Goal: Task Accomplishment & Management: Manage account settings

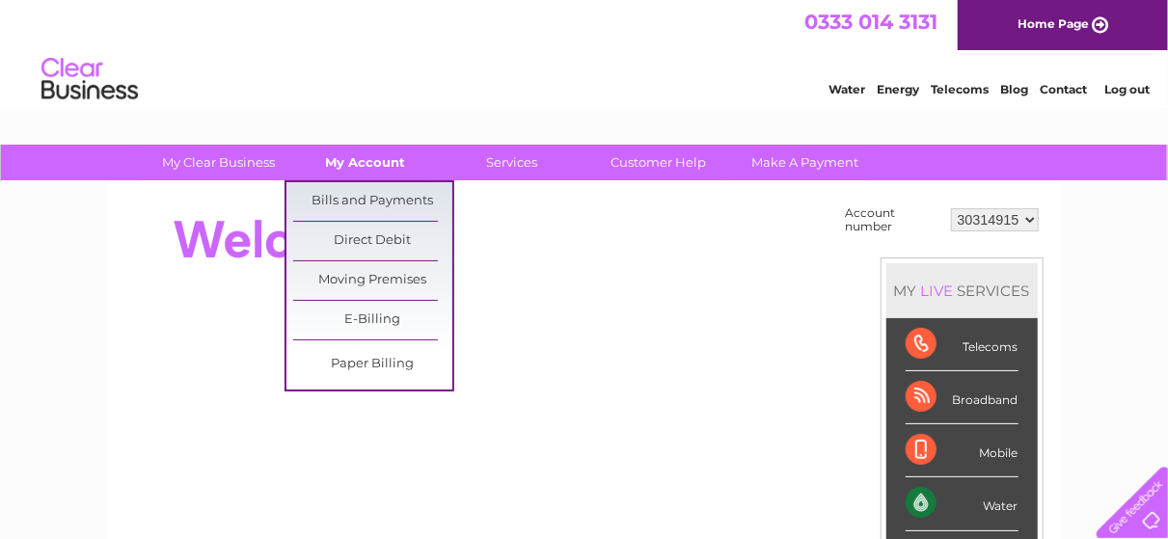
click at [373, 154] on link "My Account" at bounding box center [365, 163] width 159 height 36
click at [368, 194] on link "Bills and Payments" at bounding box center [372, 201] width 159 height 39
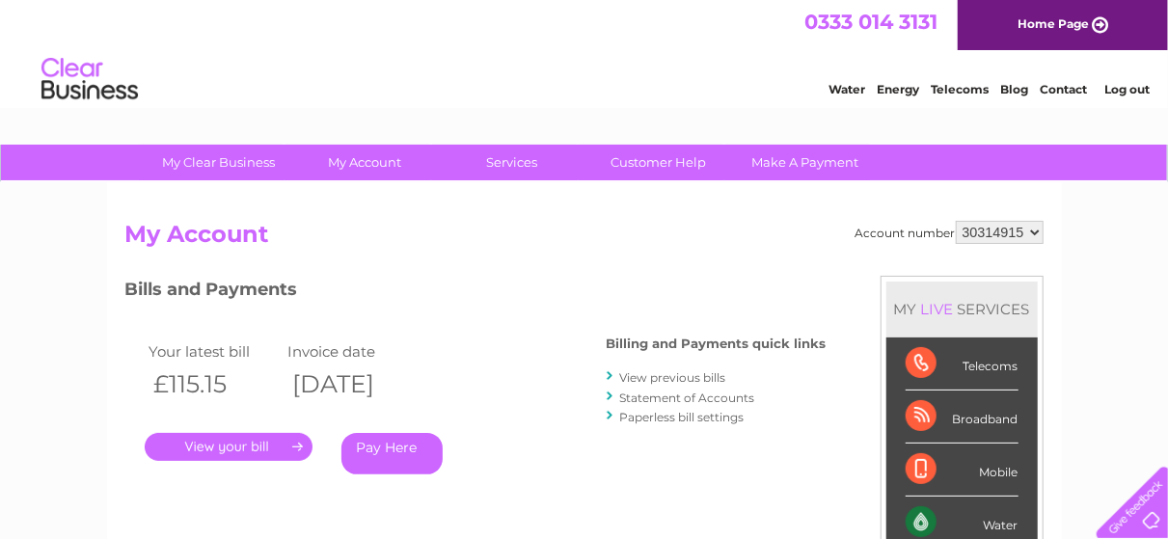
click at [239, 449] on link "." at bounding box center [229, 447] width 168 height 28
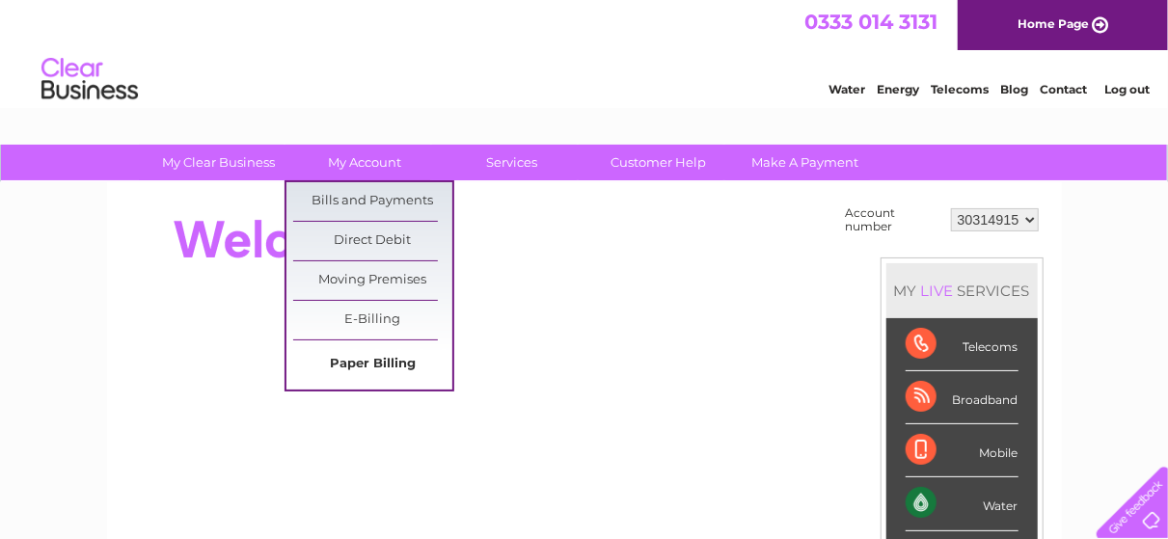
click at [362, 361] on link "Paper Billing" at bounding box center [372, 364] width 159 height 39
click at [346, 198] on link "Bills and Payments" at bounding box center [372, 201] width 159 height 39
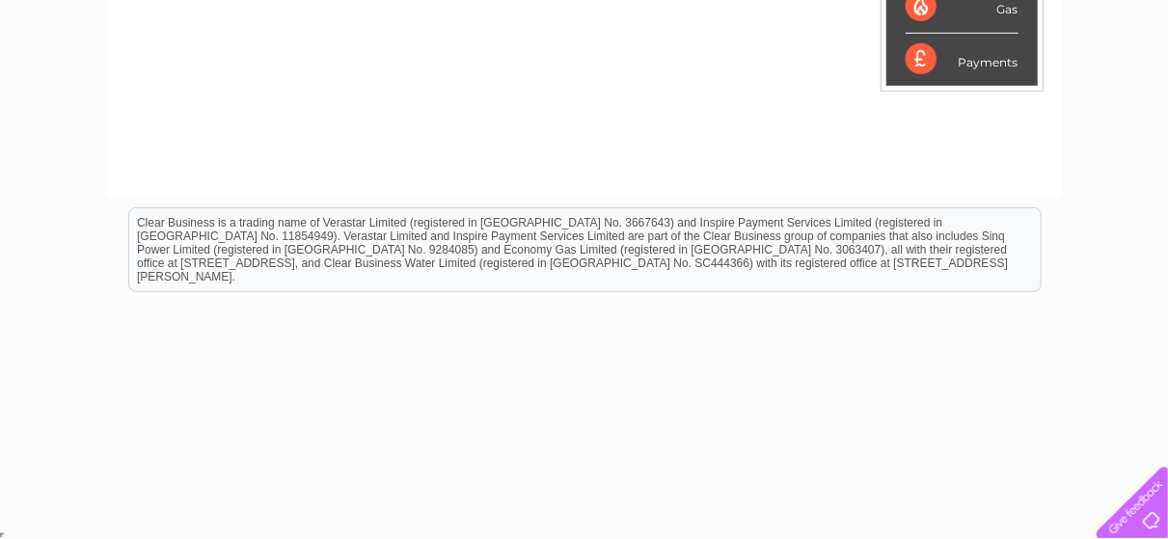
scroll to position [150, 0]
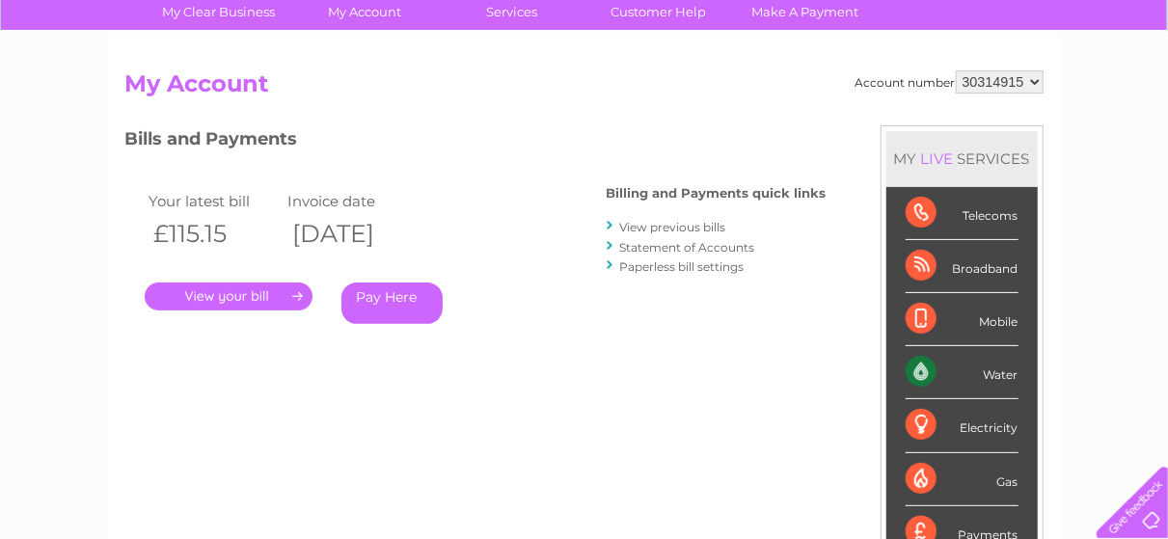
click at [674, 224] on link "View previous bills" at bounding box center [673, 227] width 106 height 14
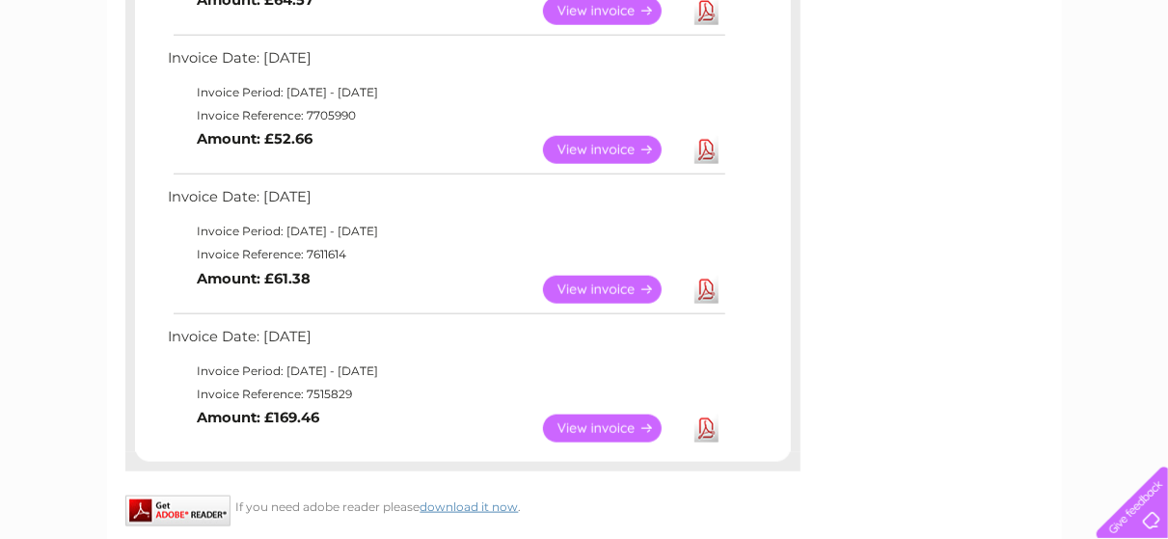
scroll to position [887, 0]
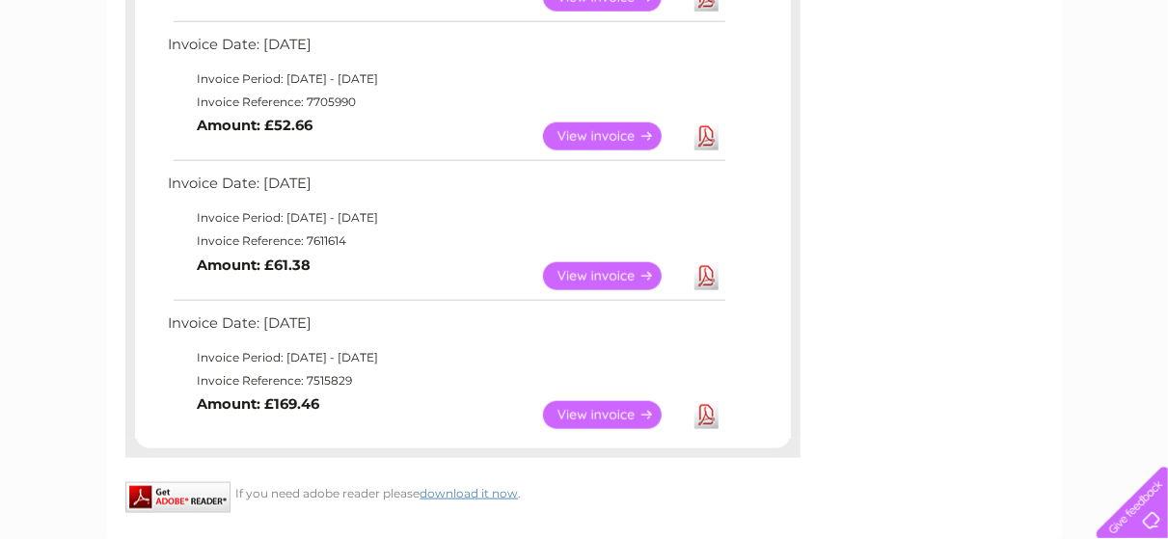
click at [709, 411] on link "Download" at bounding box center [706, 415] width 24 height 28
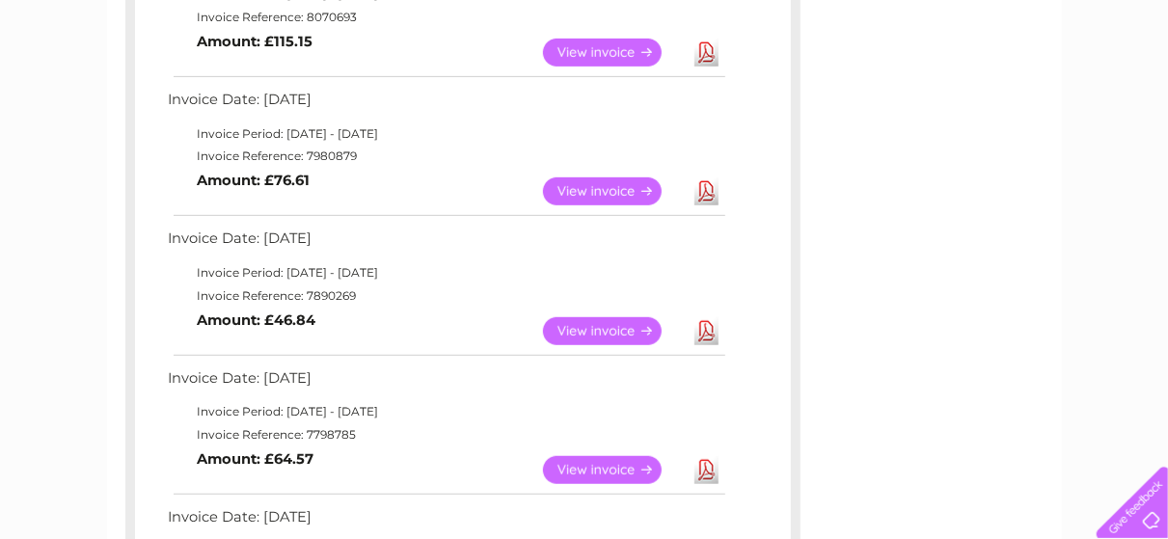
scroll to position [0, 0]
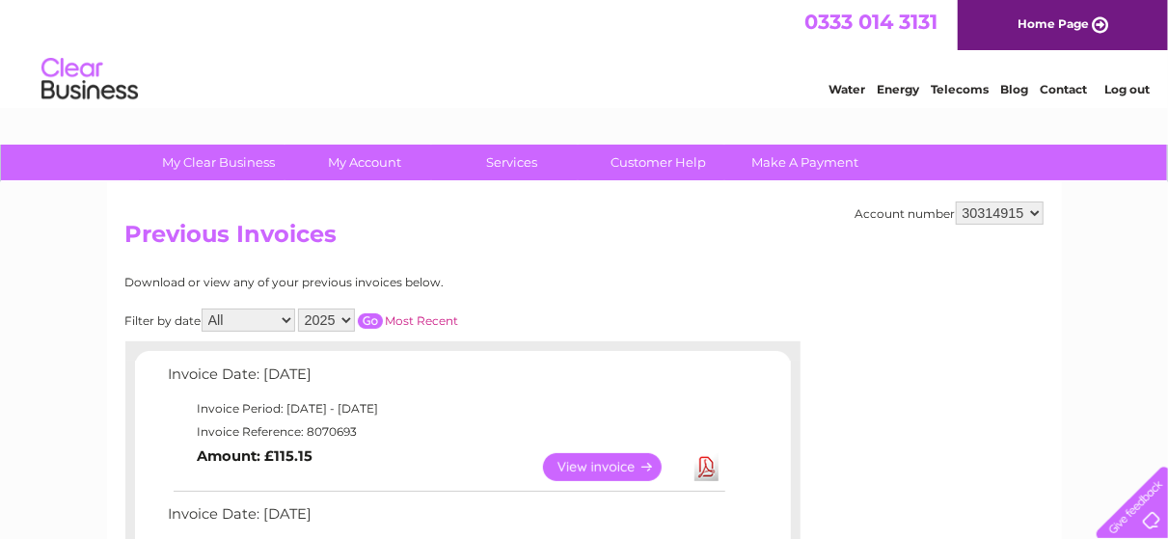
click at [586, 457] on link "View" at bounding box center [614, 467] width 142 height 28
click at [708, 467] on link "Download" at bounding box center [706, 467] width 24 height 28
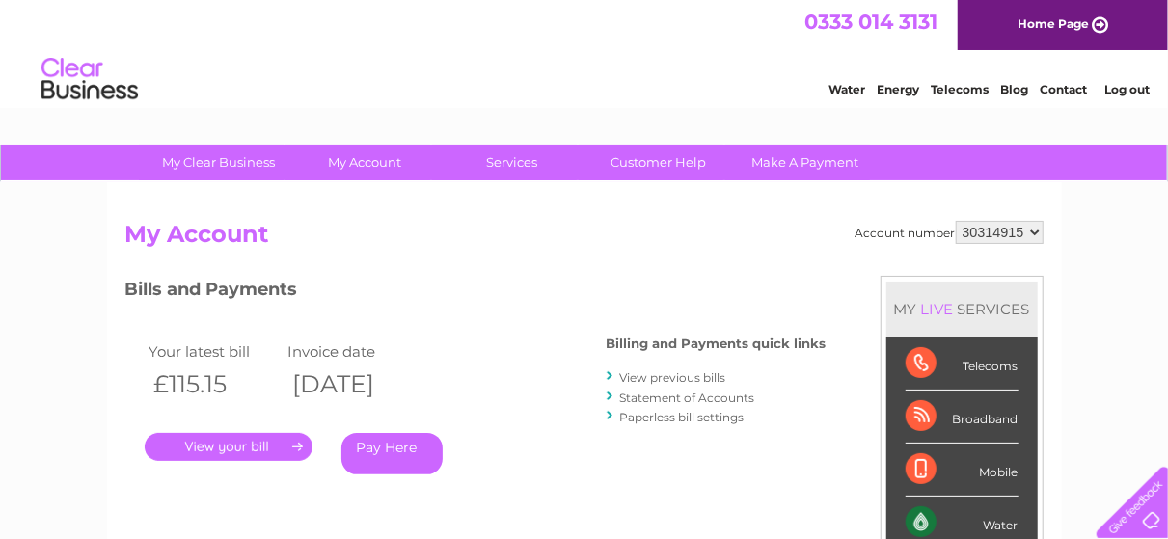
click at [679, 378] on link "View previous bills" at bounding box center [673, 377] width 106 height 14
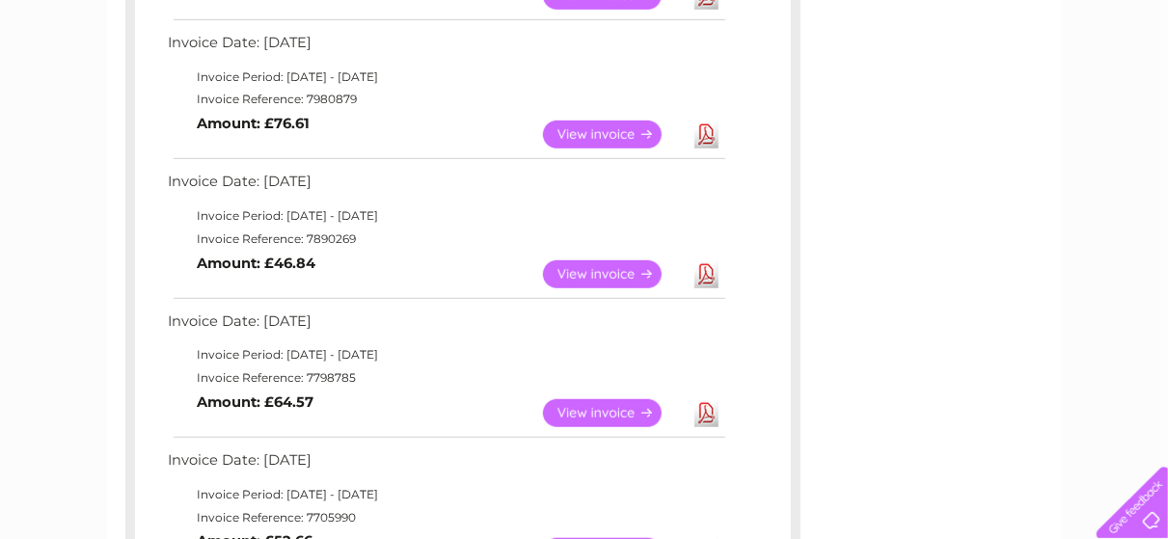
scroll to position [943, 0]
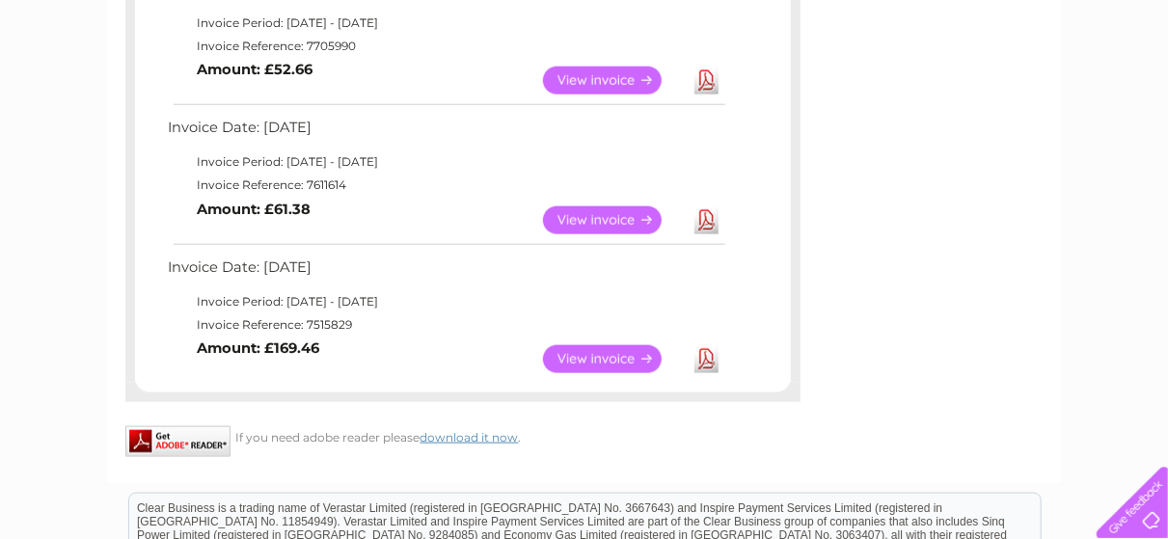
click at [707, 361] on link "Download" at bounding box center [706, 359] width 24 height 28
